Goal: Task Accomplishment & Management: Use online tool/utility

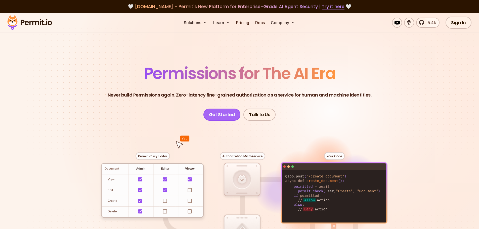
drag, startPoint x: 231, startPoint y: 112, endPoint x: 236, endPoint y: 113, distance: 4.6
click at [232, 112] on link "Get Started" at bounding box center [222, 115] width 37 height 12
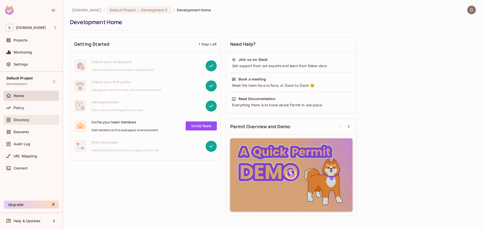
click at [20, 121] on span "Directory" at bounding box center [22, 120] width 16 height 4
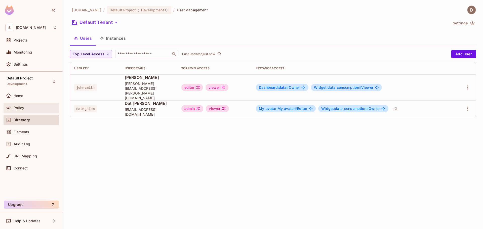
click at [30, 109] on div "Policy" at bounding box center [36, 108] width 44 height 4
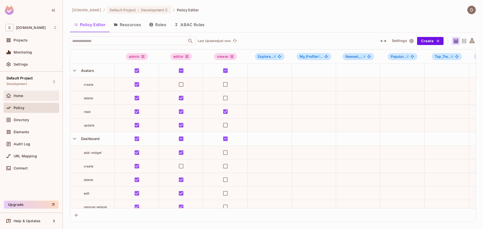
click at [24, 98] on div "Home" at bounding box center [32, 96] width 52 height 6
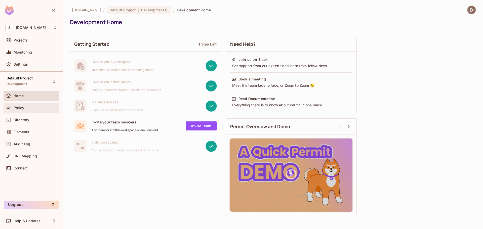
click at [17, 109] on span "Policy" at bounding box center [19, 108] width 11 height 4
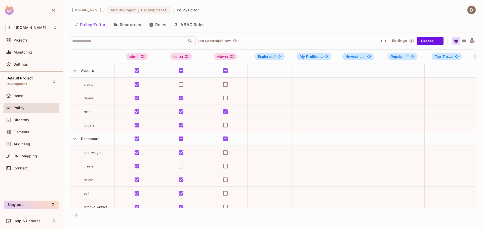
click at [140, 25] on button "Resources" at bounding box center [127, 24] width 35 height 13
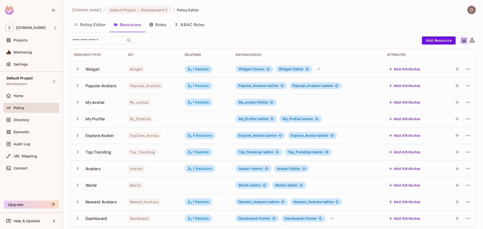
click at [402, 67] on button "Add Attributes" at bounding box center [404, 69] width 35 height 8
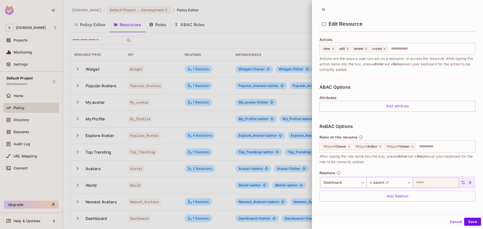
scroll to position [62, 0]
click at [369, 102] on div "Add attribute" at bounding box center [398, 105] width 156 height 11
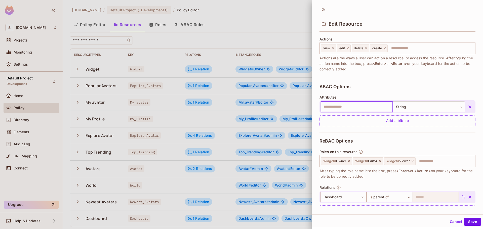
click at [468, 105] on icon "button" at bounding box center [470, 106] width 5 height 5
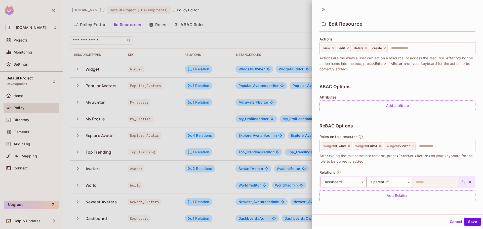
click at [252, 92] on div at bounding box center [241, 114] width 483 height 229
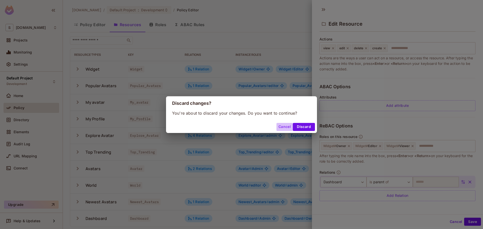
click at [283, 128] on button "Cancel" at bounding box center [285, 127] width 16 height 8
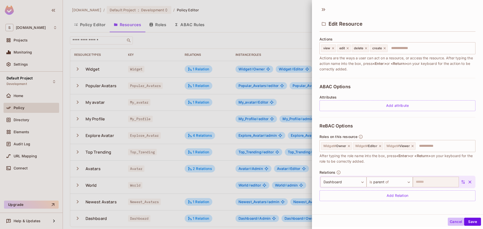
click at [448, 222] on button "Cancel" at bounding box center [456, 222] width 16 height 8
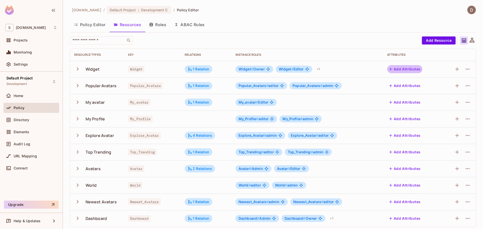
click at [405, 70] on button "Add Attributes" at bounding box center [404, 69] width 35 height 8
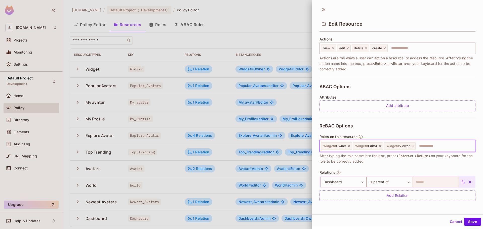
click at [436, 145] on input "text" at bounding box center [444, 146] width 57 height 10
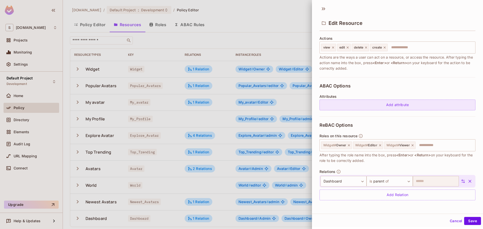
click at [360, 106] on div "Add attribute" at bounding box center [398, 105] width 156 height 11
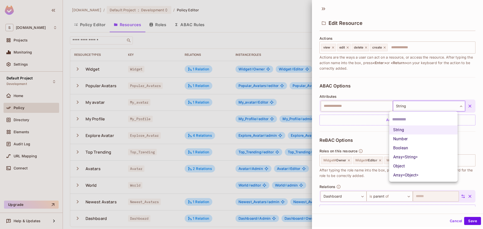
click at [420, 106] on body "S savameta.com Projects Monitoring Settings Default Project Development Home Po…" at bounding box center [241, 114] width 483 height 229
click at [412, 117] on input "text" at bounding box center [423, 120] width 62 height 8
click at [428, 115] on div at bounding box center [423, 119] width 68 height 12
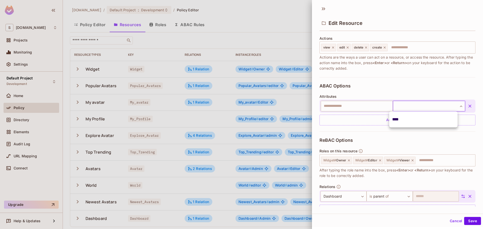
type input "****"
click at [377, 107] on input "text" at bounding box center [357, 106] width 72 height 11
click at [421, 108] on body "S savameta.com Projects Monitoring Settings Default Project Development Home Po…" at bounding box center [241, 114] width 483 height 229
click at [464, 105] on div at bounding box center [241, 114] width 483 height 229
click at [468, 106] on icon "button" at bounding box center [470, 106] width 5 height 5
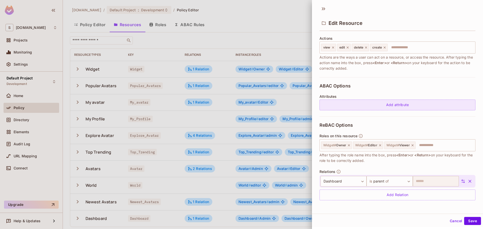
click at [427, 107] on div "Add attribute" at bounding box center [398, 105] width 156 height 11
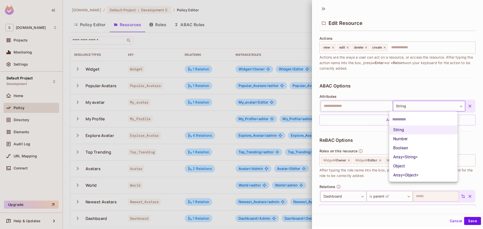
click at [425, 106] on body "S savameta.com Projects Monitoring Settings Default Project Development Home Po…" at bounding box center [241, 114] width 483 height 229
click at [414, 118] on input "text" at bounding box center [423, 120] width 62 height 8
click at [412, 116] on input "text" at bounding box center [423, 120] width 62 height 8
click at [416, 121] on input "text" at bounding box center [423, 120] width 62 height 8
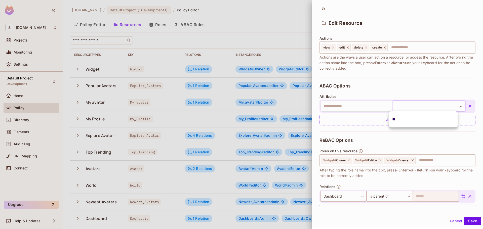
type input "*"
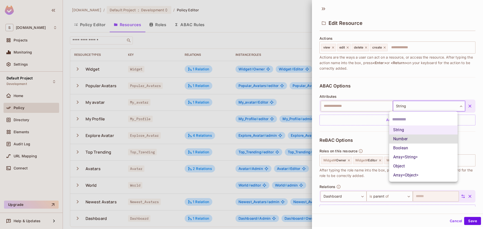
click at [418, 156] on li "Array<String>" at bounding box center [423, 157] width 68 height 9
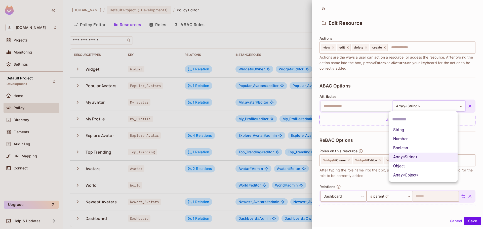
click at [419, 104] on body "S savameta.com Projects Monitoring Settings Default Project Development Home Po…" at bounding box center [241, 114] width 483 height 229
click at [399, 167] on li "Object" at bounding box center [423, 166] width 68 height 9
type input "******"
